Goal: Complete application form: Complete application form

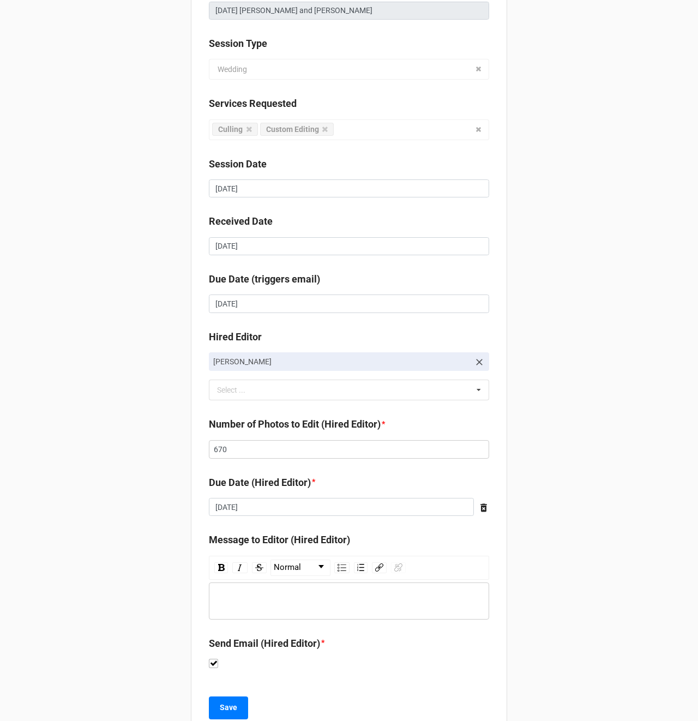
scroll to position [140, 0]
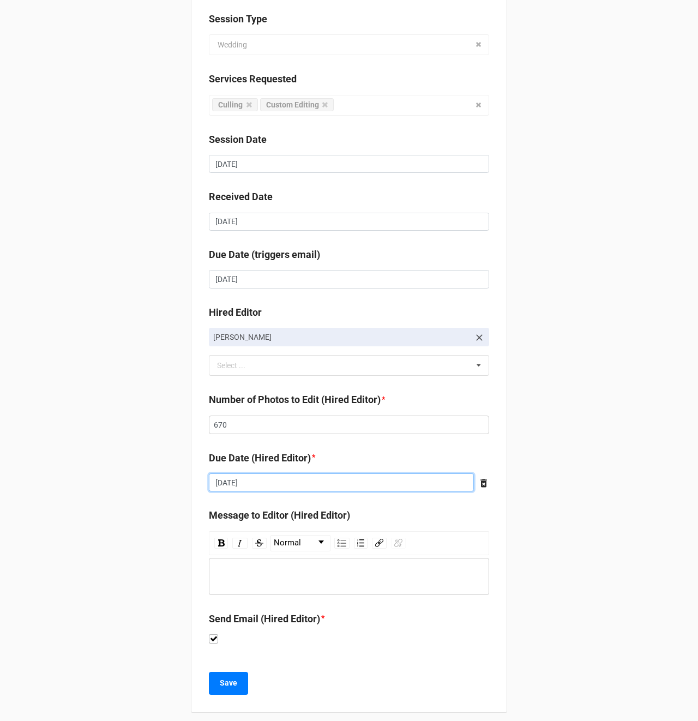
click at [228, 484] on input "[DATE]" at bounding box center [341, 482] width 265 height 19
click at [98, 477] on div "Client Alyssa Carpenter Job Name 08/31/2025 Alexa and Asher Session Type Weddin…" at bounding box center [349, 295] width 698 height 870
click at [234, 427] on input "670" at bounding box center [349, 424] width 280 height 19
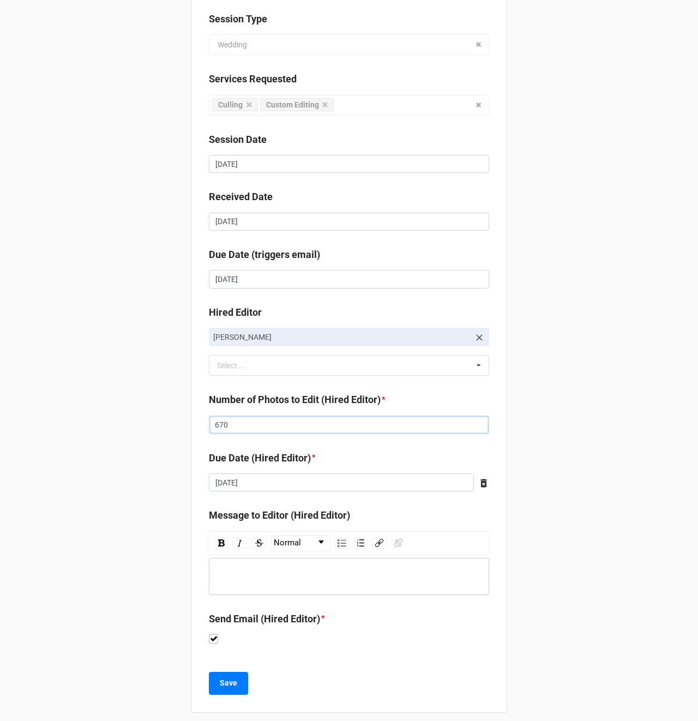
click at [216, 426] on input "670" at bounding box center [349, 424] width 280 height 19
drag, startPoint x: 218, startPoint y: 425, endPoint x: 274, endPoint y: 425, distance: 55.6
click at [274, 425] on input "670" at bounding box center [349, 424] width 280 height 19
type input "660"
click at [260, 592] on div "rdw-wrapper" at bounding box center [349, 576] width 280 height 37
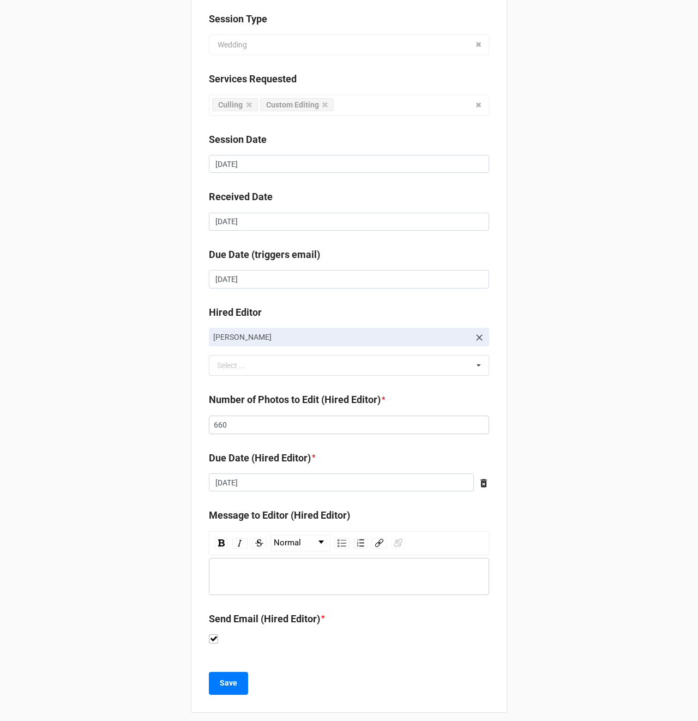
click at [266, 573] on div "rdw-editor" at bounding box center [349, 576] width 270 height 12
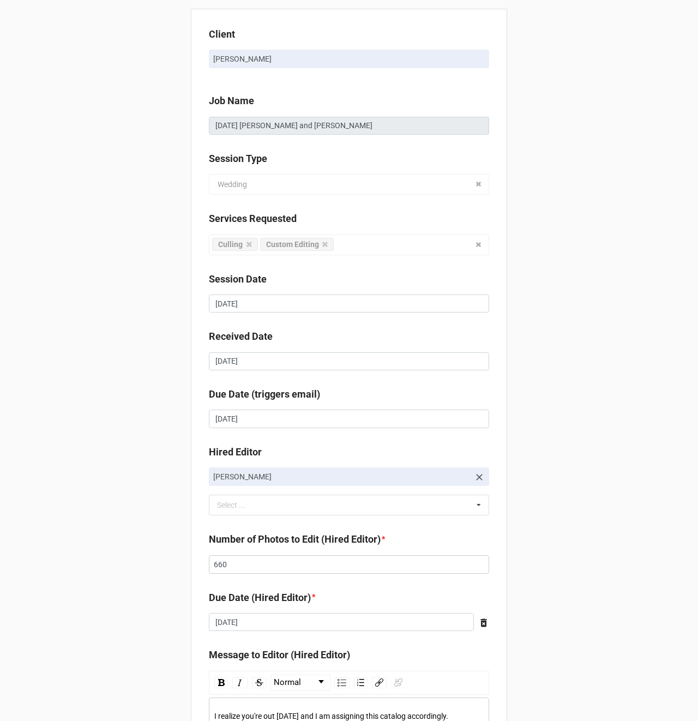
scroll to position [149, 0]
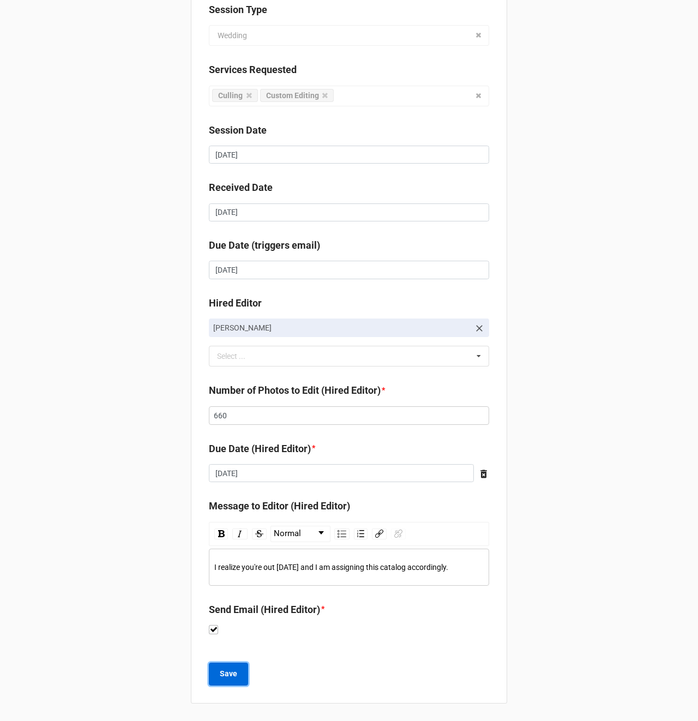
click at [220, 676] on b "Save" at bounding box center [228, 673] width 17 height 11
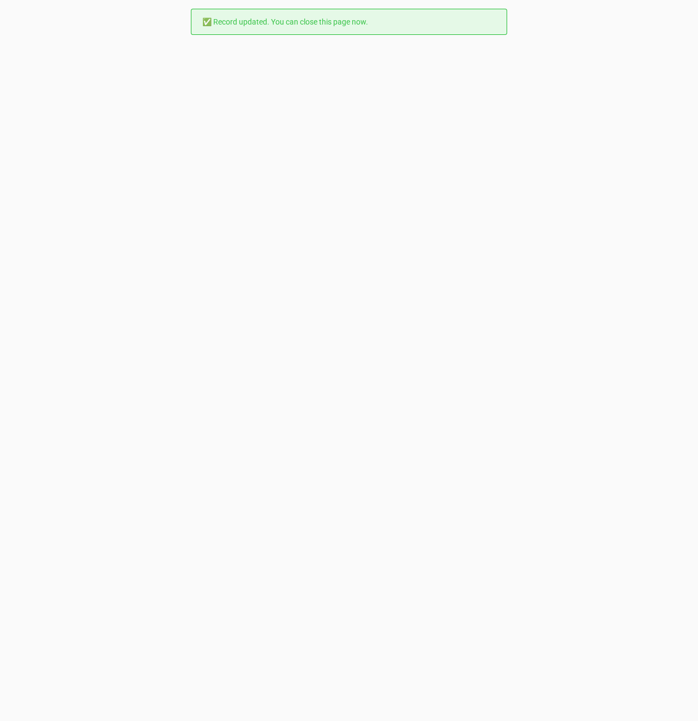
scroll to position [0, 0]
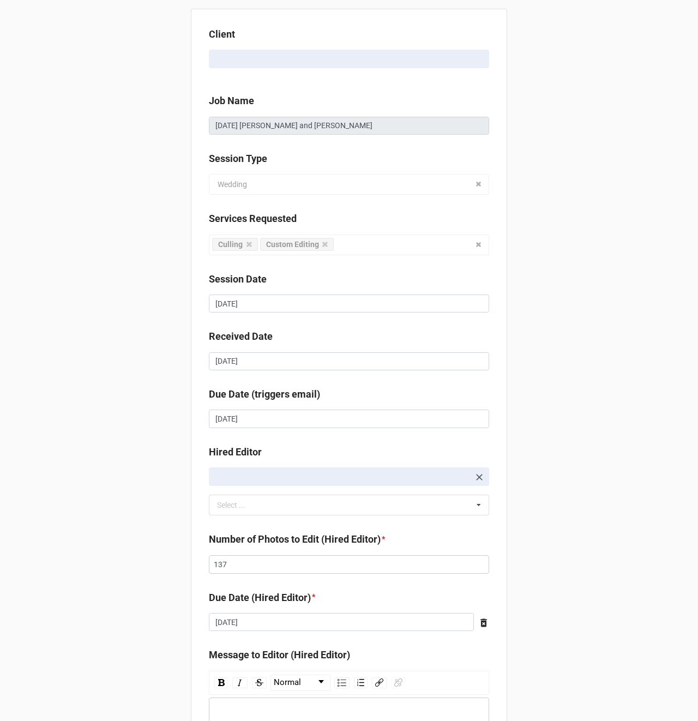
scroll to position [149, 0]
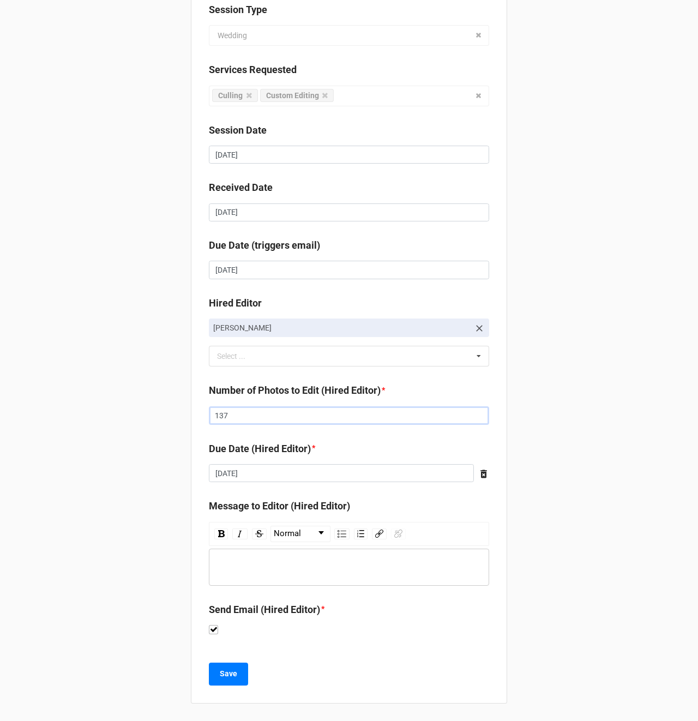
drag, startPoint x: 224, startPoint y: 417, endPoint x: 251, endPoint y: 418, distance: 27.8
click at [224, 417] on input "137" at bounding box center [349, 415] width 280 height 19
type input "138"
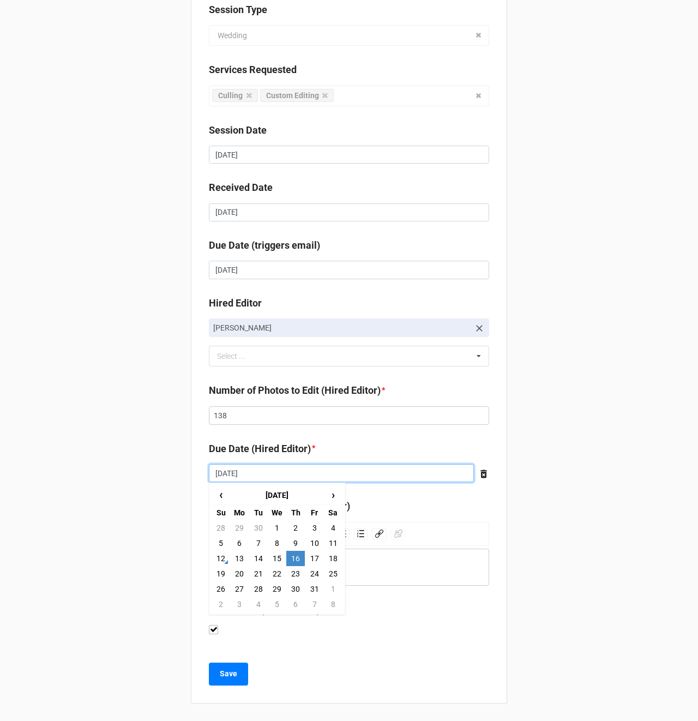
click at [257, 468] on input "10/16/2025" at bounding box center [341, 473] width 265 height 19
click at [105, 465] on div "Client Alyssa Carpenter Job Name 09/18/2025 Layla and Louis Session Type Weddin…" at bounding box center [349, 286] width 698 height 870
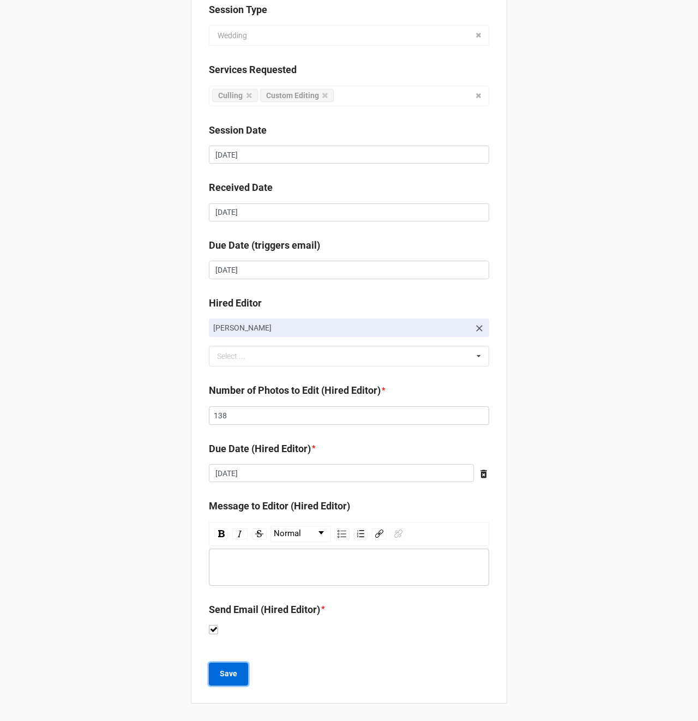
click at [225, 679] on b "Save" at bounding box center [228, 673] width 17 height 11
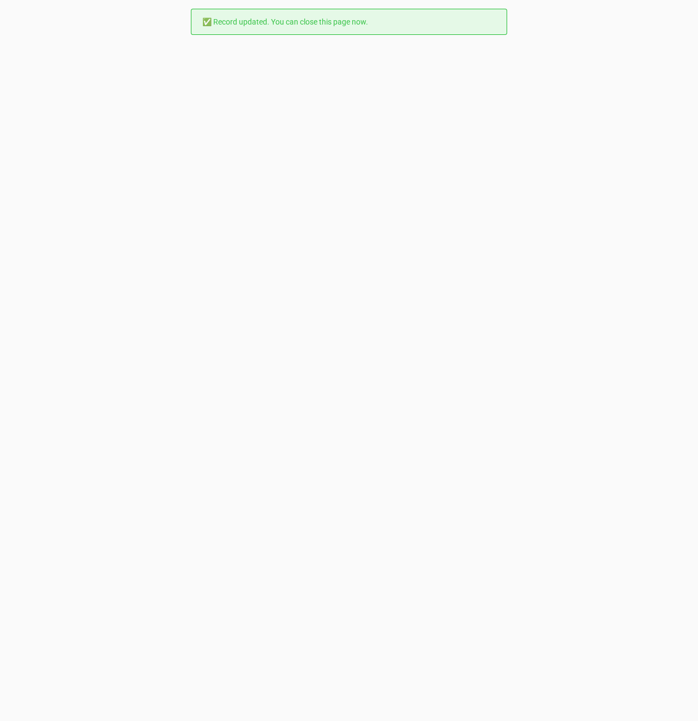
scroll to position [0, 0]
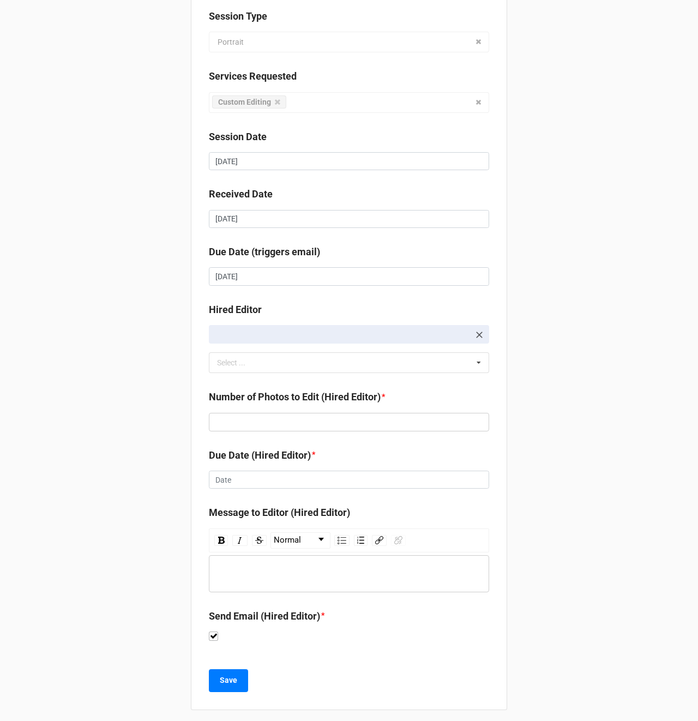
scroll to position [149, 0]
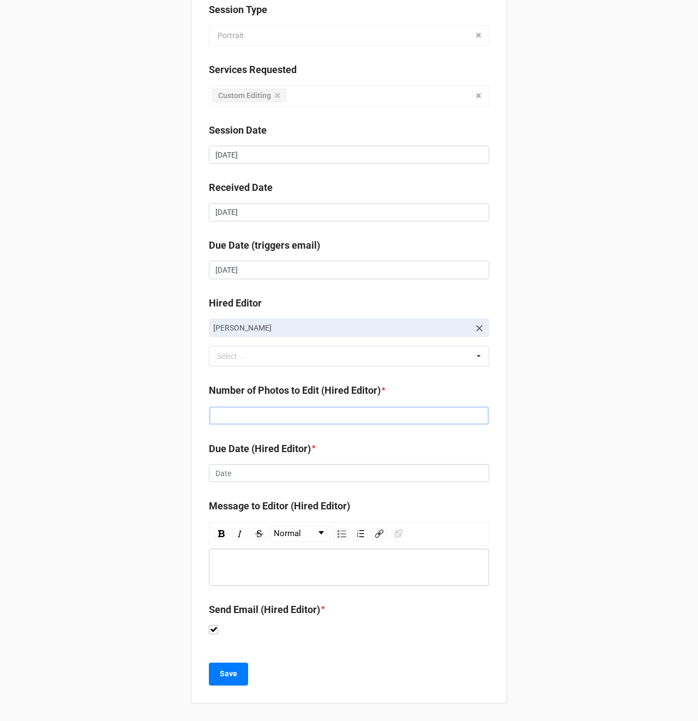
click at [229, 410] on input "text" at bounding box center [349, 415] width 280 height 19
type input "96"
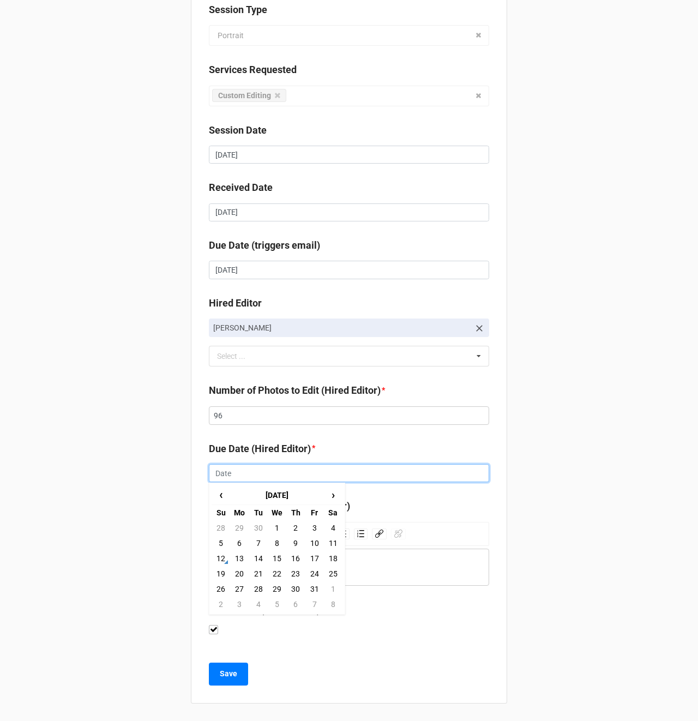
click at [226, 468] on input "text" at bounding box center [349, 473] width 280 height 19
click at [275, 557] on td "15" at bounding box center [277, 558] width 19 height 15
type input "10/15/2025"
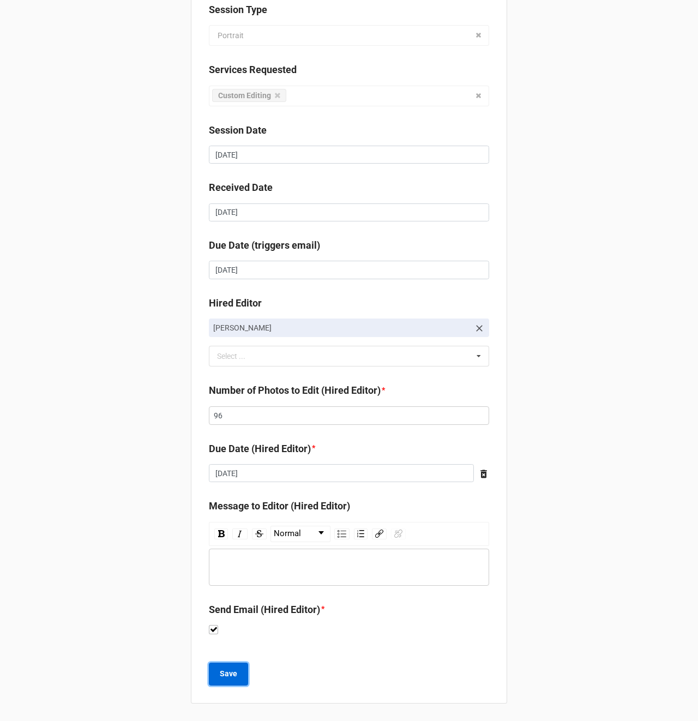
click at [222, 672] on b "Save" at bounding box center [228, 673] width 17 height 11
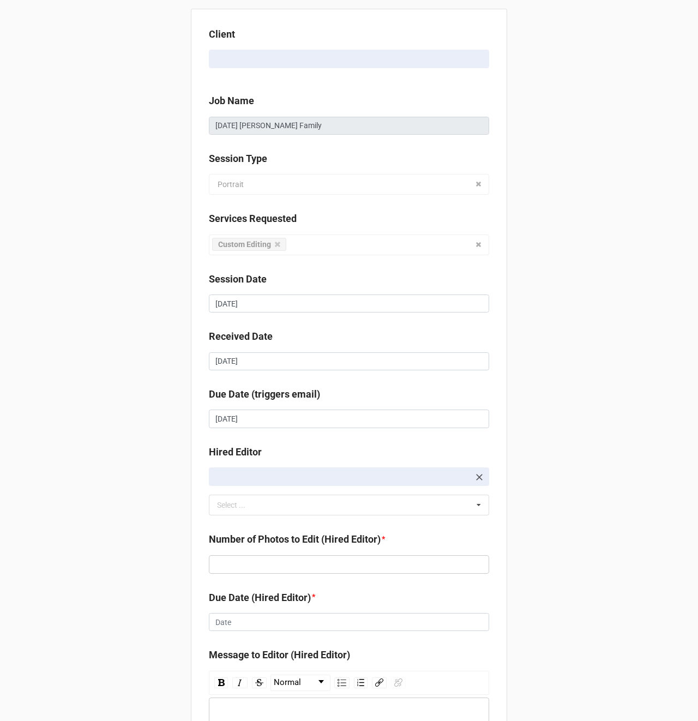
scroll to position [149, 0]
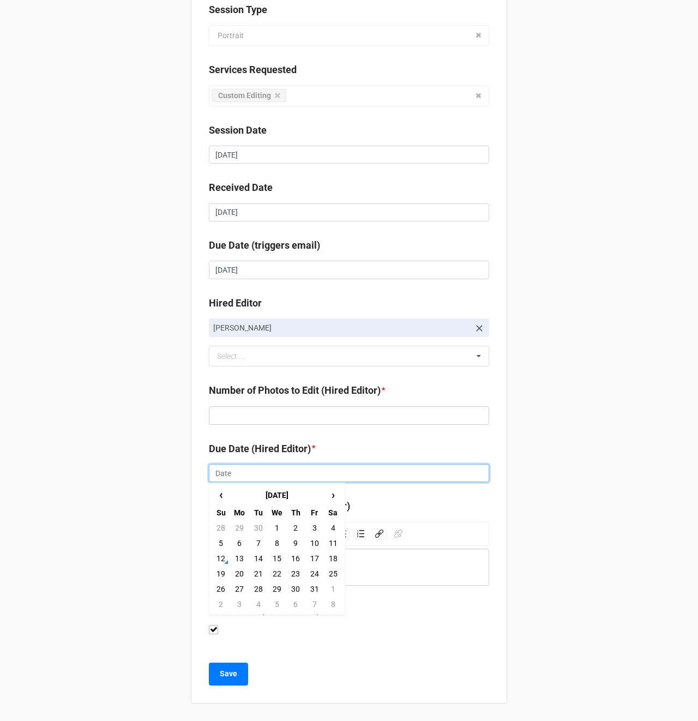
click at [230, 471] on input "text" at bounding box center [349, 473] width 280 height 19
drag, startPoint x: 273, startPoint y: 559, endPoint x: 282, endPoint y: 538, distance: 23.0
click at [274, 559] on td "15" at bounding box center [277, 558] width 19 height 15
type input "10/15/2025"
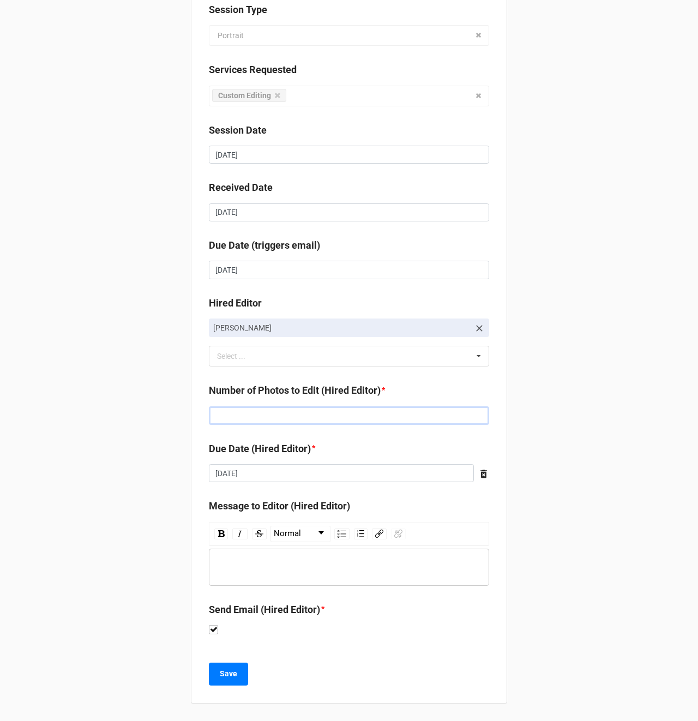
click at [252, 423] on input "text" at bounding box center [349, 415] width 280 height 19
click at [254, 418] on input "text" at bounding box center [349, 415] width 280 height 19
type input "93"
click at [128, 588] on div "Client Andrea Flanagan Job Name 10/10/2025 Manthey Family Session Type Portrait…" at bounding box center [349, 286] width 698 height 870
click at [222, 666] on button "Save" at bounding box center [228, 673] width 39 height 23
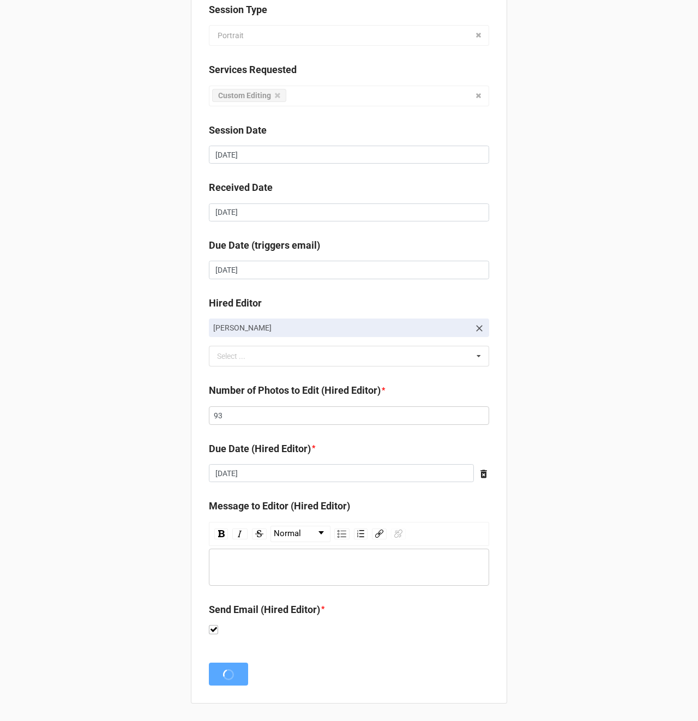
scroll to position [0, 0]
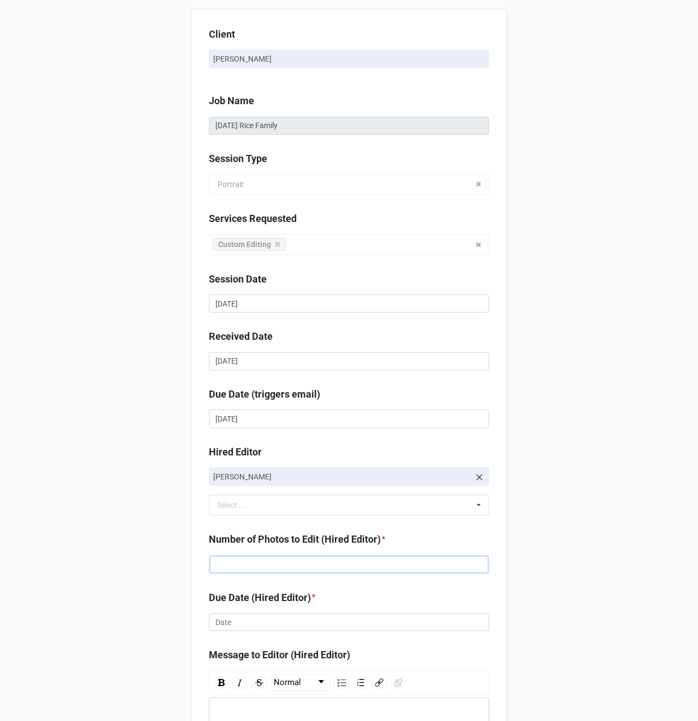
click at [243, 560] on input "text" at bounding box center [349, 564] width 280 height 19
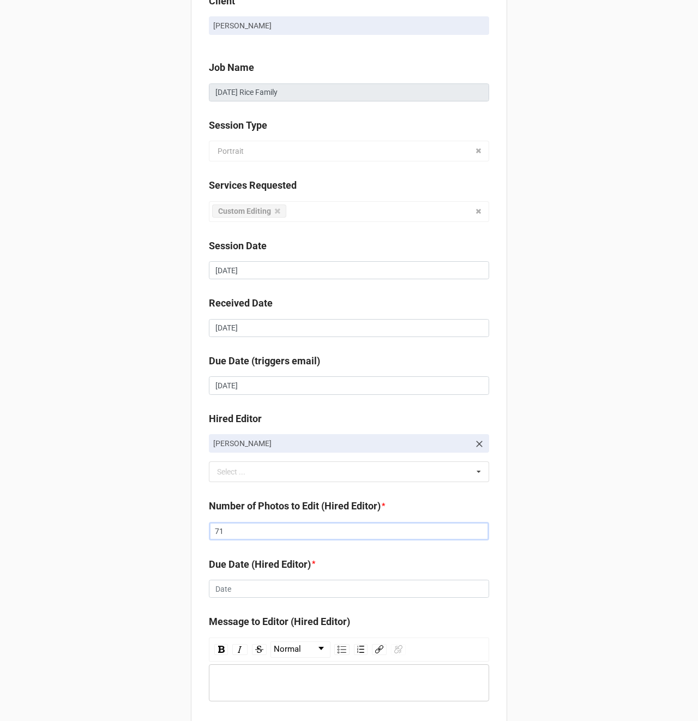
scroll to position [32, 0]
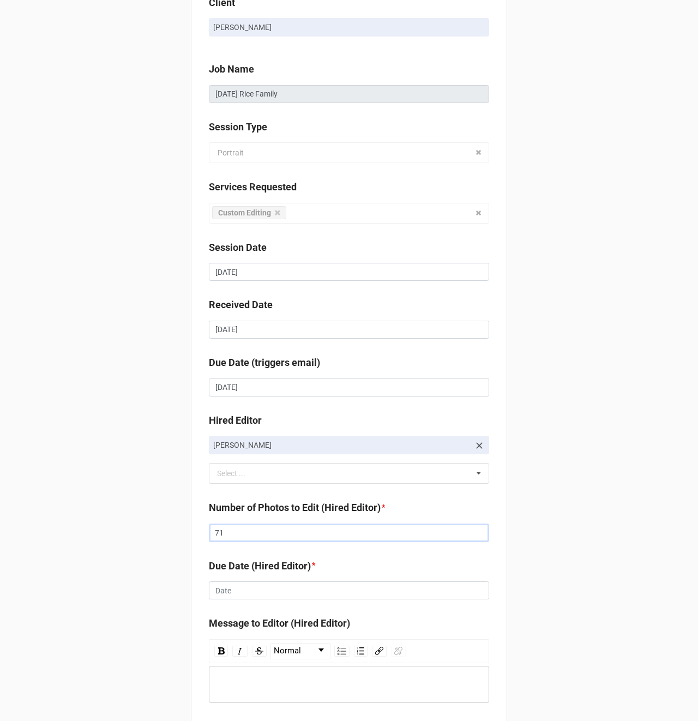
type input "71"
click at [221, 590] on input "text" at bounding box center [349, 590] width 280 height 19
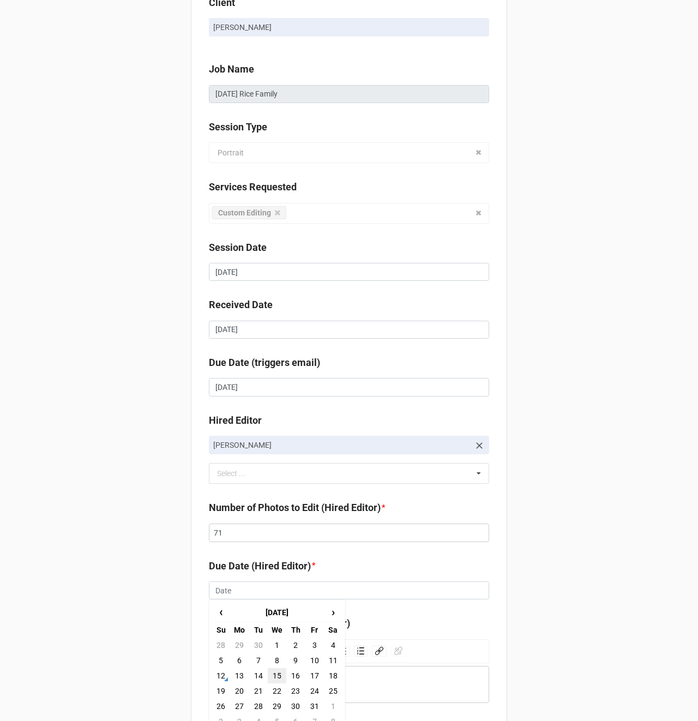
click at [274, 671] on td "15" at bounding box center [277, 675] width 19 height 15
type input "[DATE]"
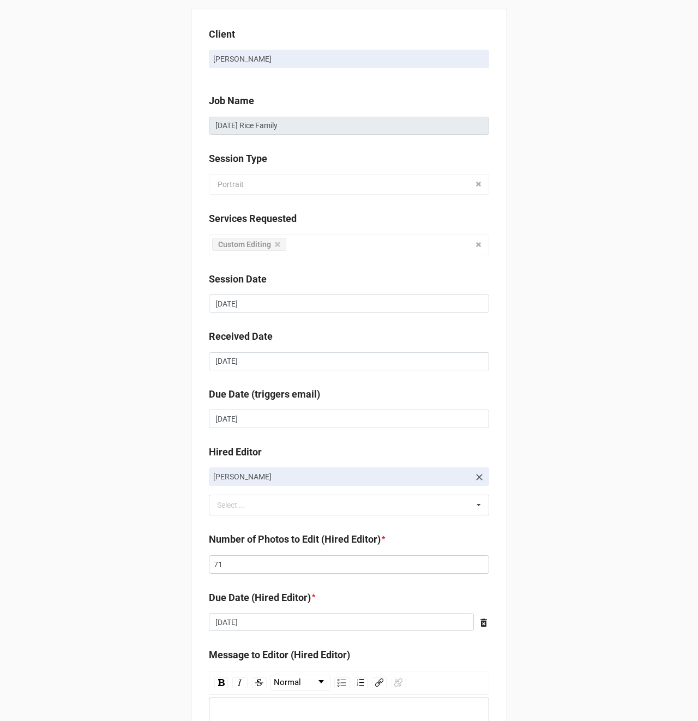
scroll to position [149, 0]
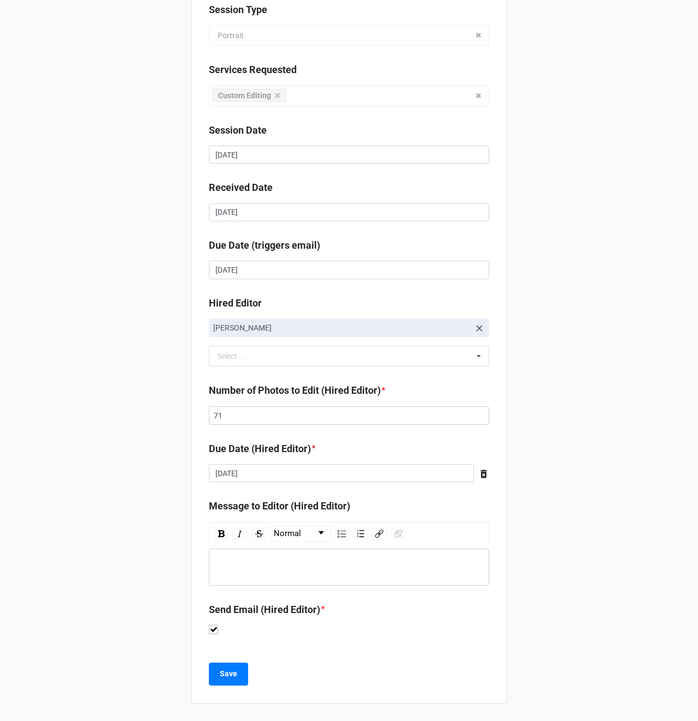
drag, startPoint x: 328, startPoint y: 680, endPoint x: 246, endPoint y: 679, distance: 81.8
click at [328, 680] on div "Save" at bounding box center [349, 673] width 280 height 23
click at [220, 675] on b "Save" at bounding box center [228, 673] width 17 height 11
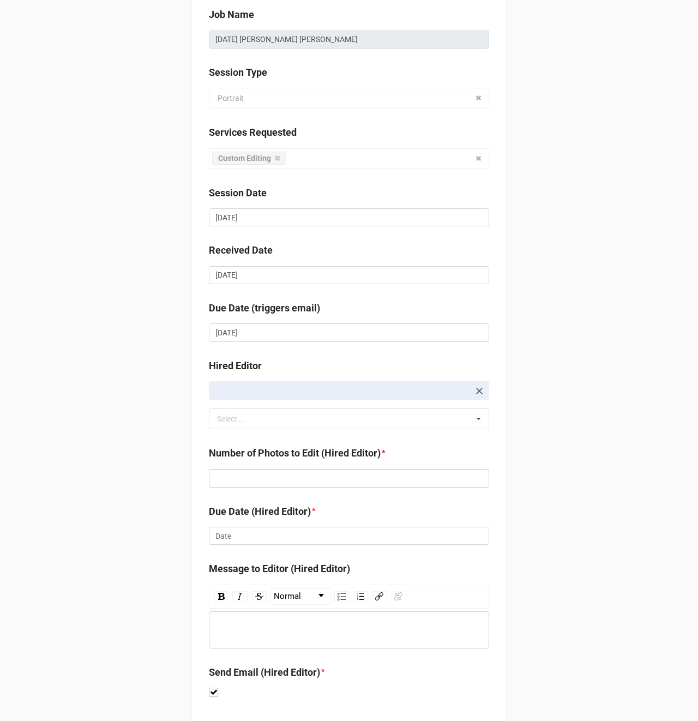
scroll to position [88, 0]
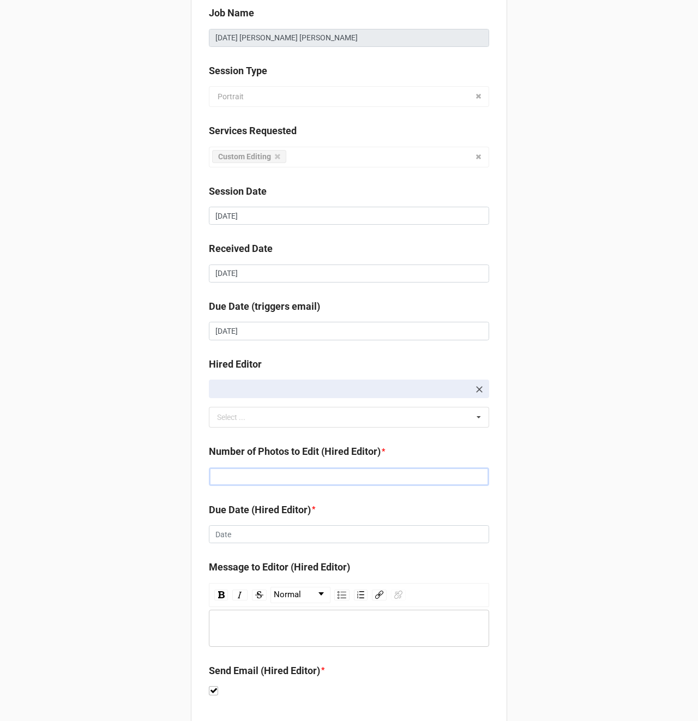
click at [247, 481] on input "text" at bounding box center [349, 476] width 280 height 19
type input "72"
click at [228, 535] on input "text" at bounding box center [349, 534] width 280 height 19
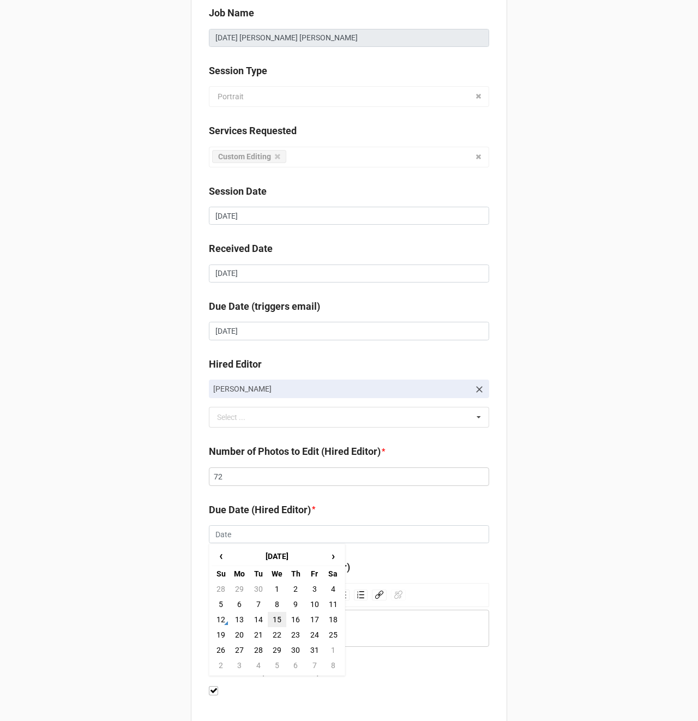
click at [280, 619] on td "15" at bounding box center [277, 619] width 19 height 15
type input "[DATE]"
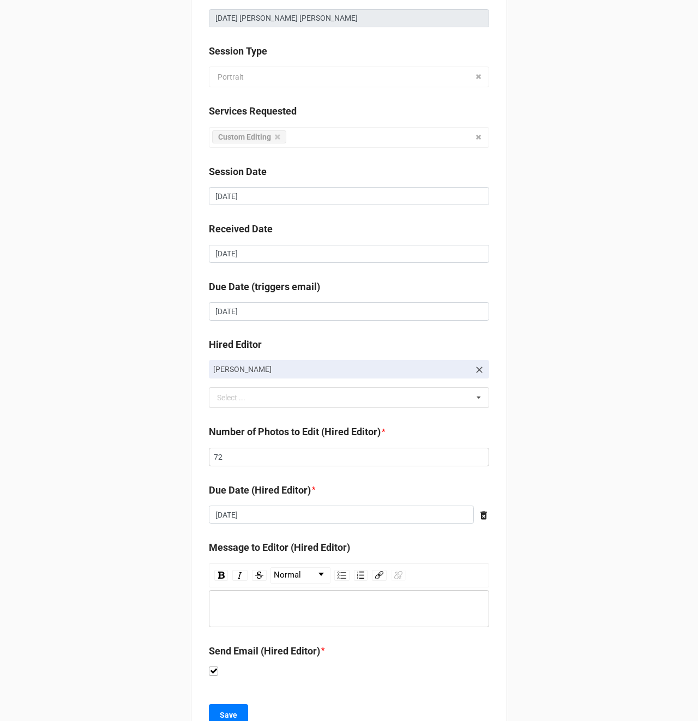
scroll to position [149, 0]
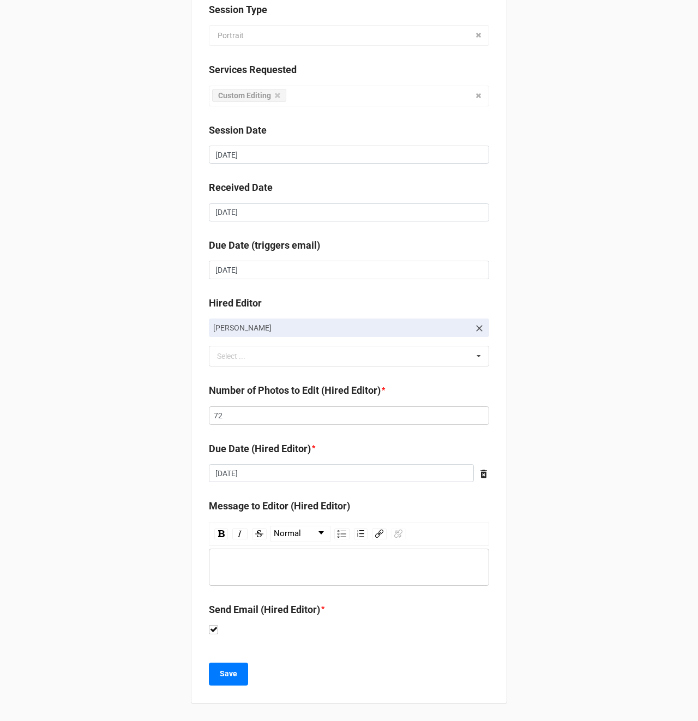
click at [340, 666] on div "Save" at bounding box center [349, 673] width 280 height 23
click at [220, 670] on b "Save" at bounding box center [228, 673] width 17 height 11
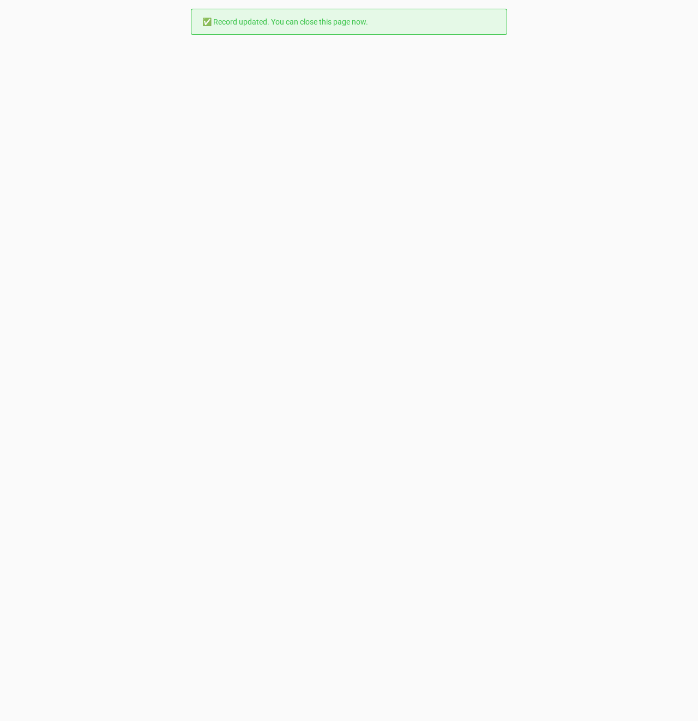
scroll to position [0, 0]
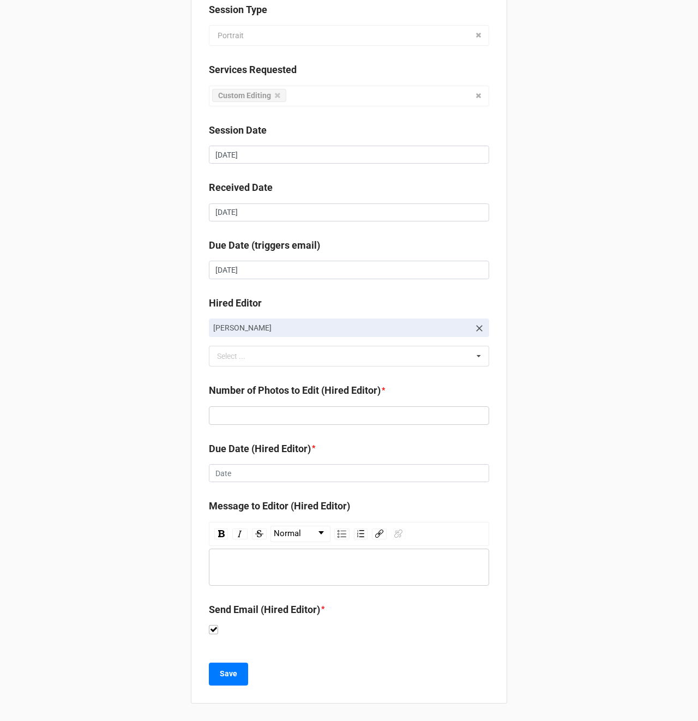
scroll to position [148, 0]
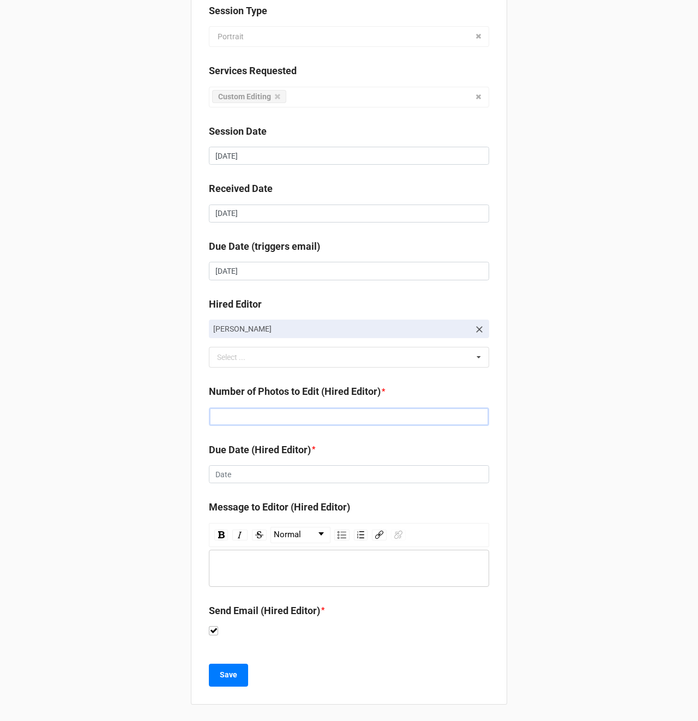
click at [228, 417] on input "text" at bounding box center [349, 416] width 280 height 19
click at [226, 418] on input "text" at bounding box center [349, 416] width 280 height 19
type input "114"
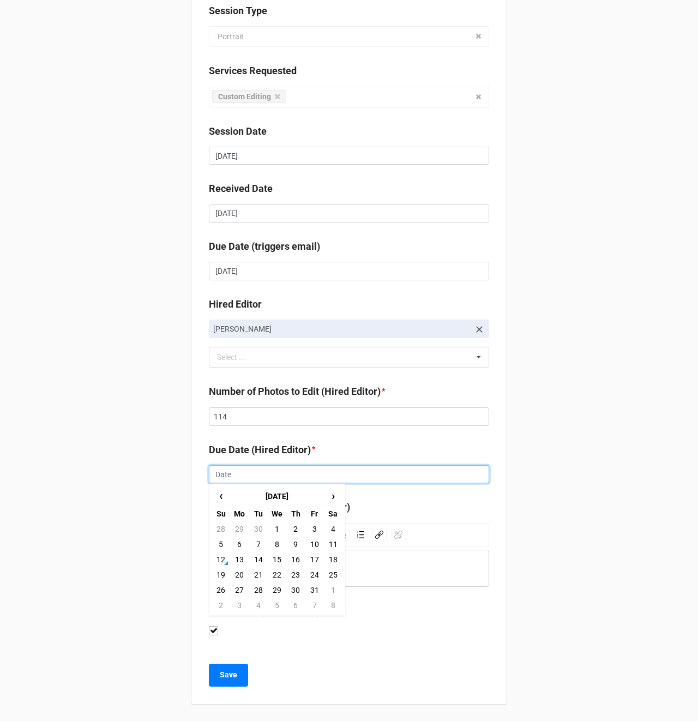
click at [231, 470] on input "text" at bounding box center [349, 474] width 280 height 19
click at [275, 558] on td "15" at bounding box center [277, 559] width 19 height 15
type input "[DATE]"
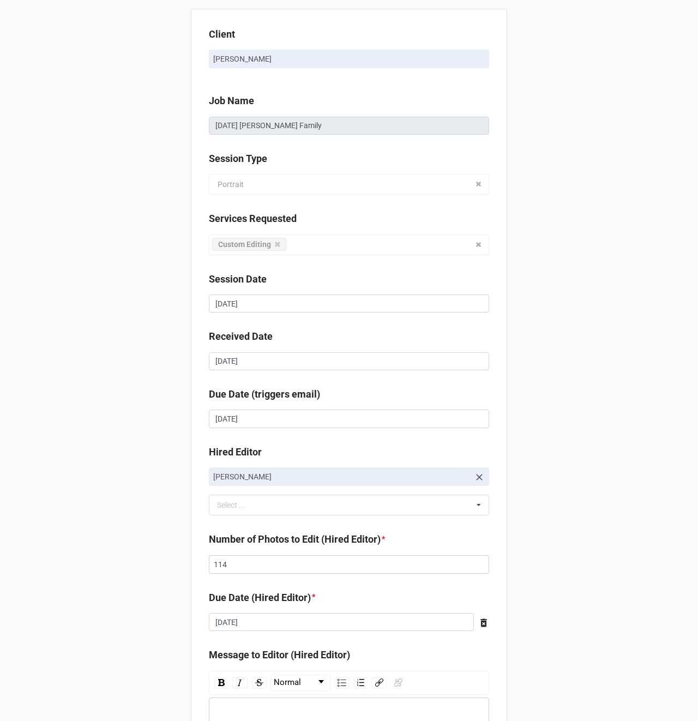
scroll to position [149, 0]
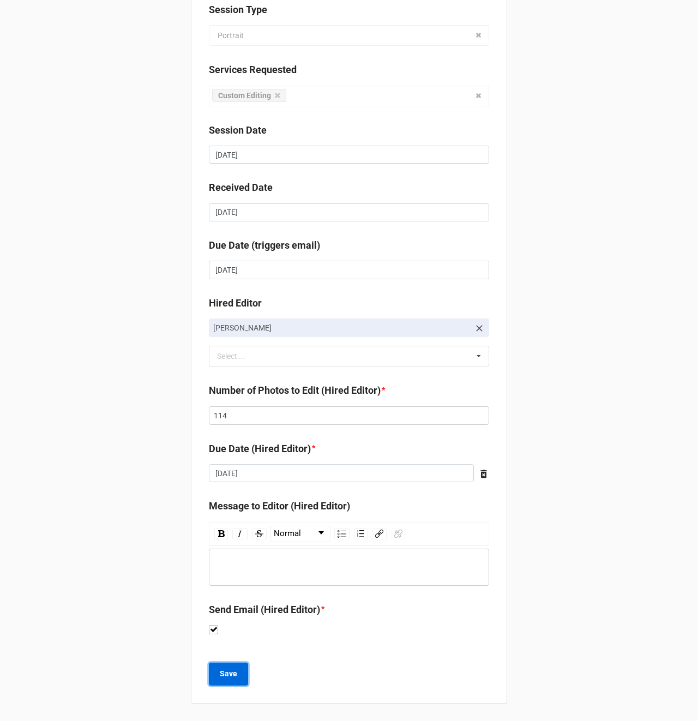
click at [220, 677] on b "Save" at bounding box center [228, 673] width 17 height 11
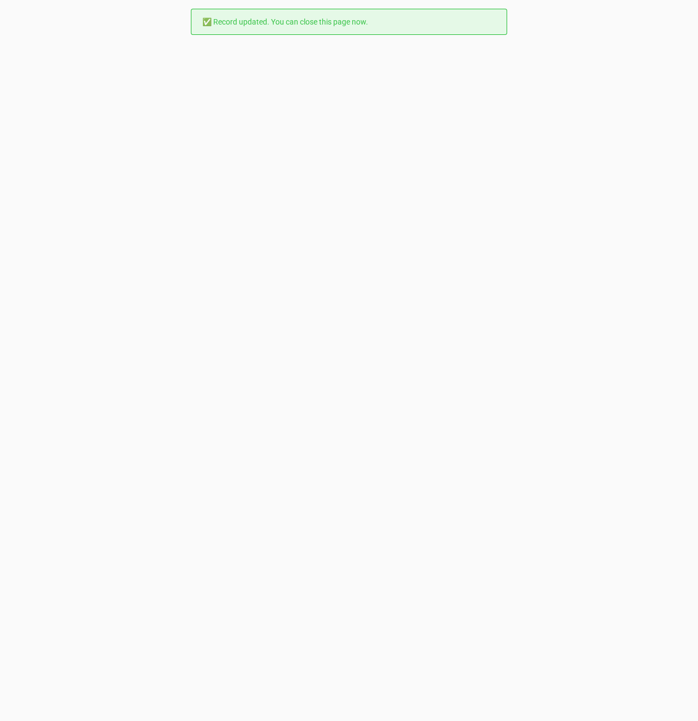
scroll to position [0, 0]
